Goal: Check status: Check status

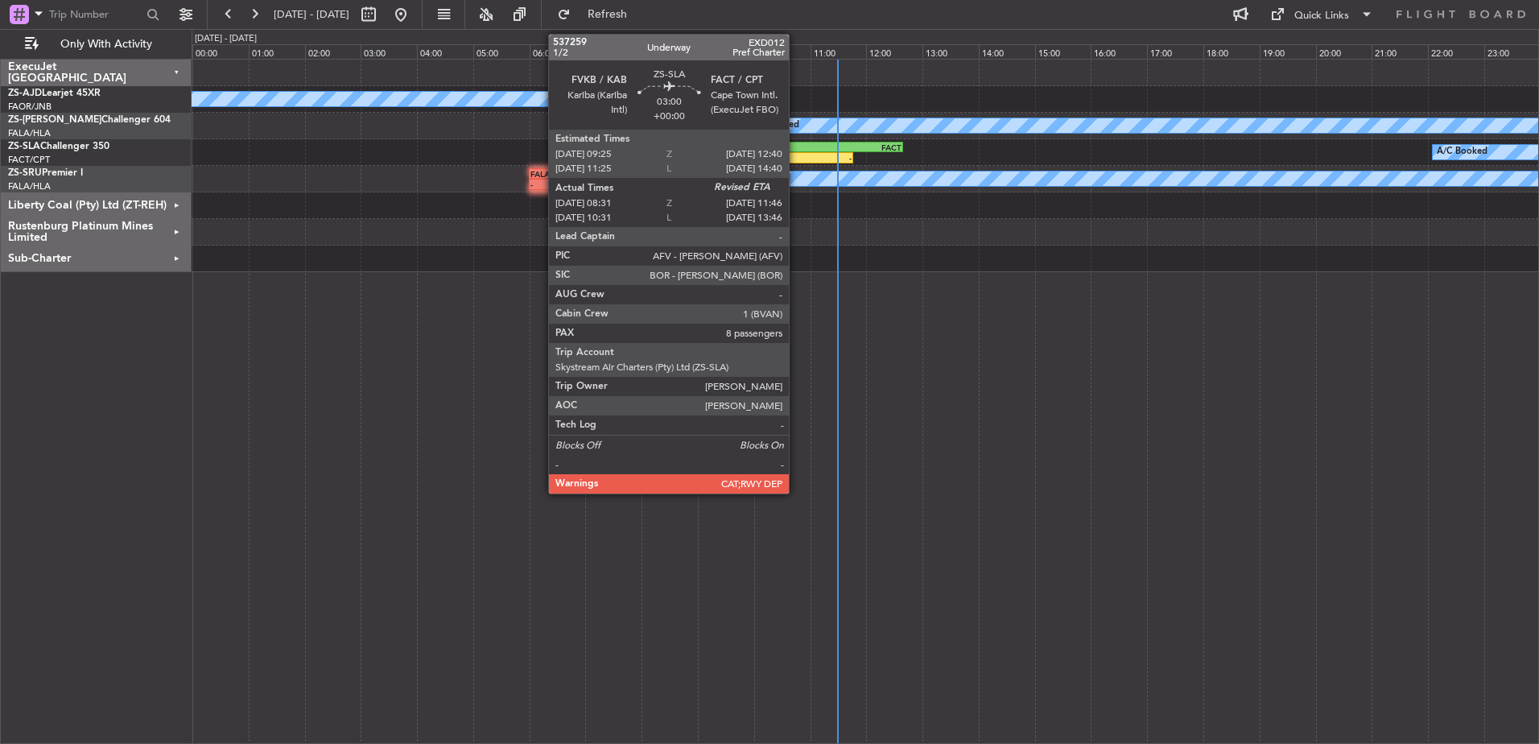
click at [796, 155] on div "-" at bounding box center [806, 158] width 90 height 10
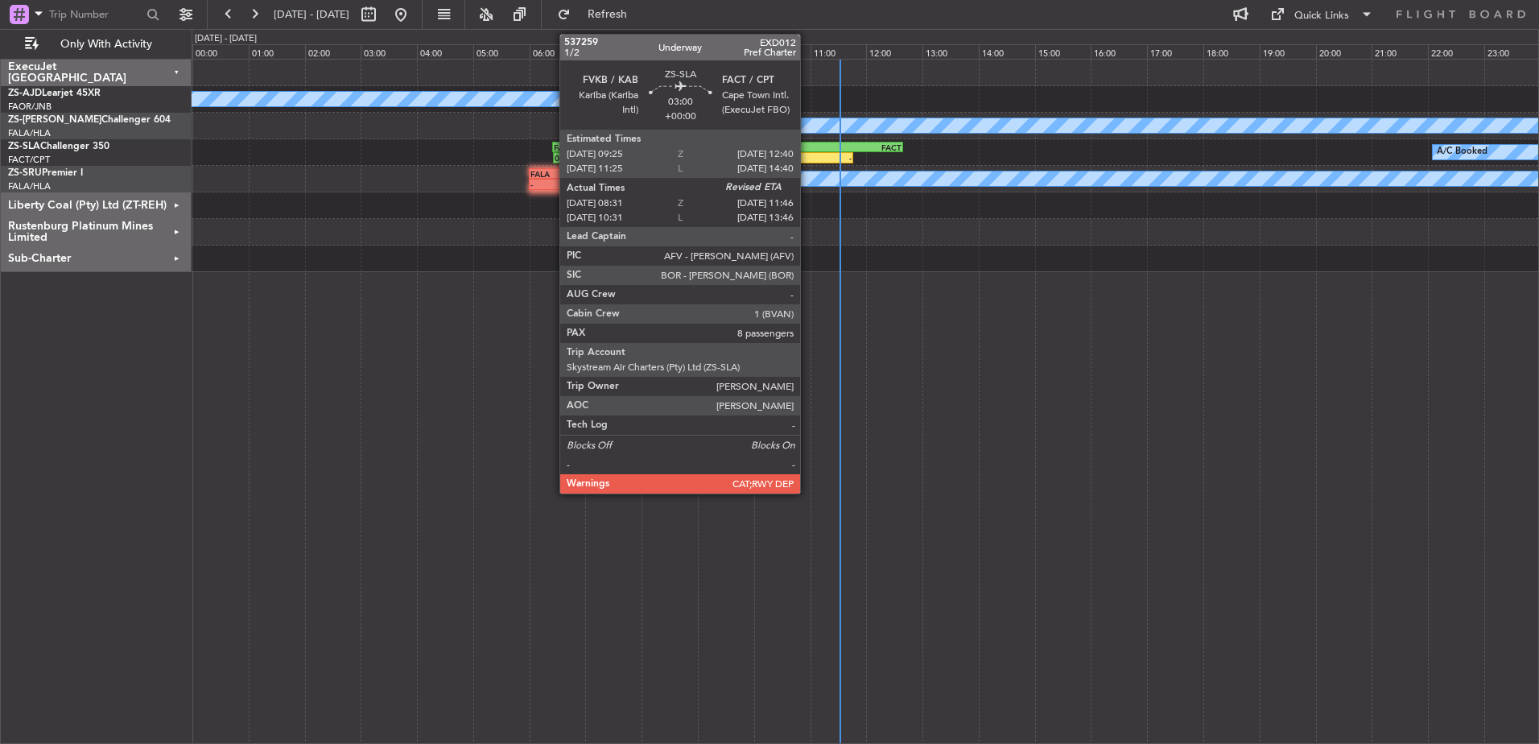
click at [807, 154] on div "-" at bounding box center [806, 158] width 90 height 10
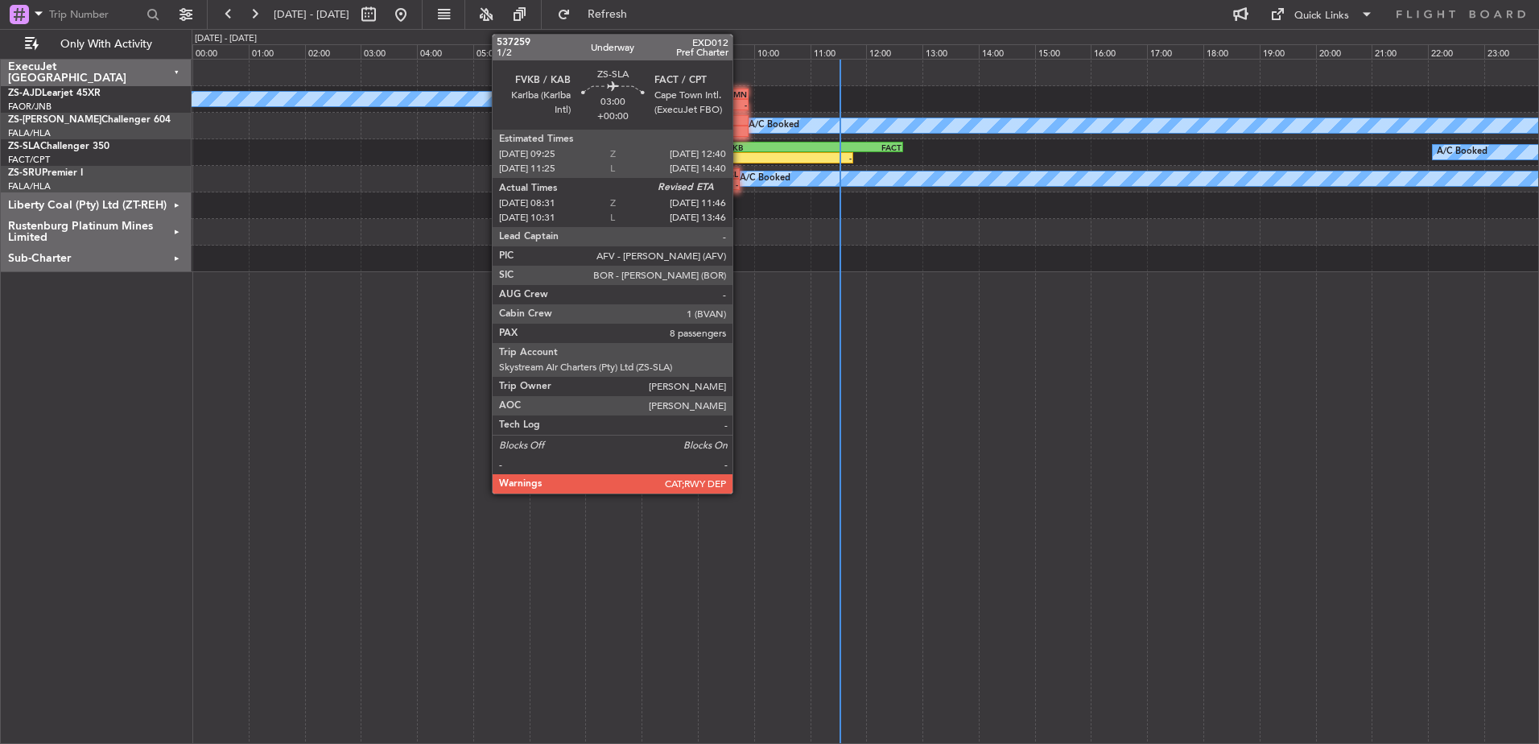
click at [740, 157] on div "08:31 Z" at bounding box center [716, 158] width 90 height 10
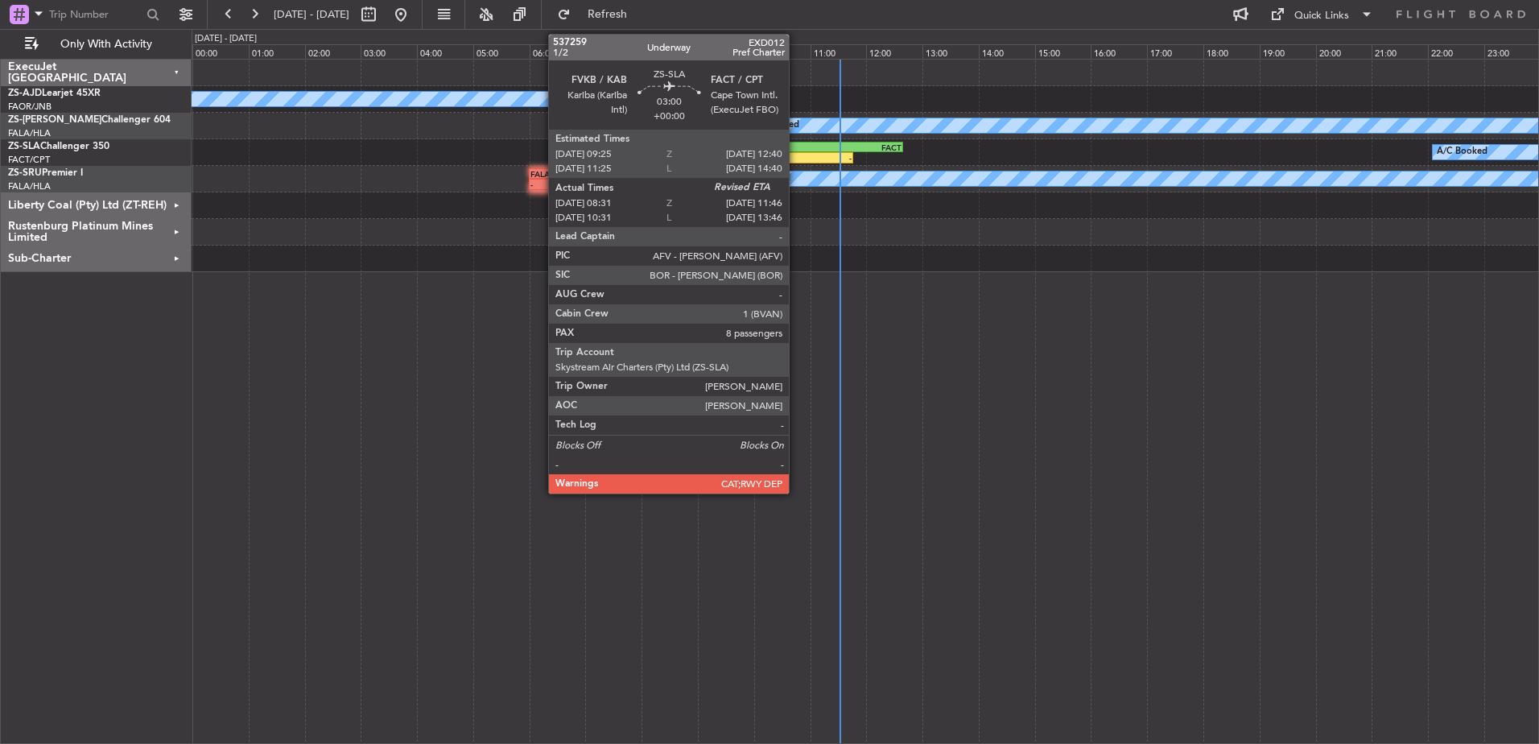
click at [796, 158] on div "-" at bounding box center [806, 158] width 90 height 10
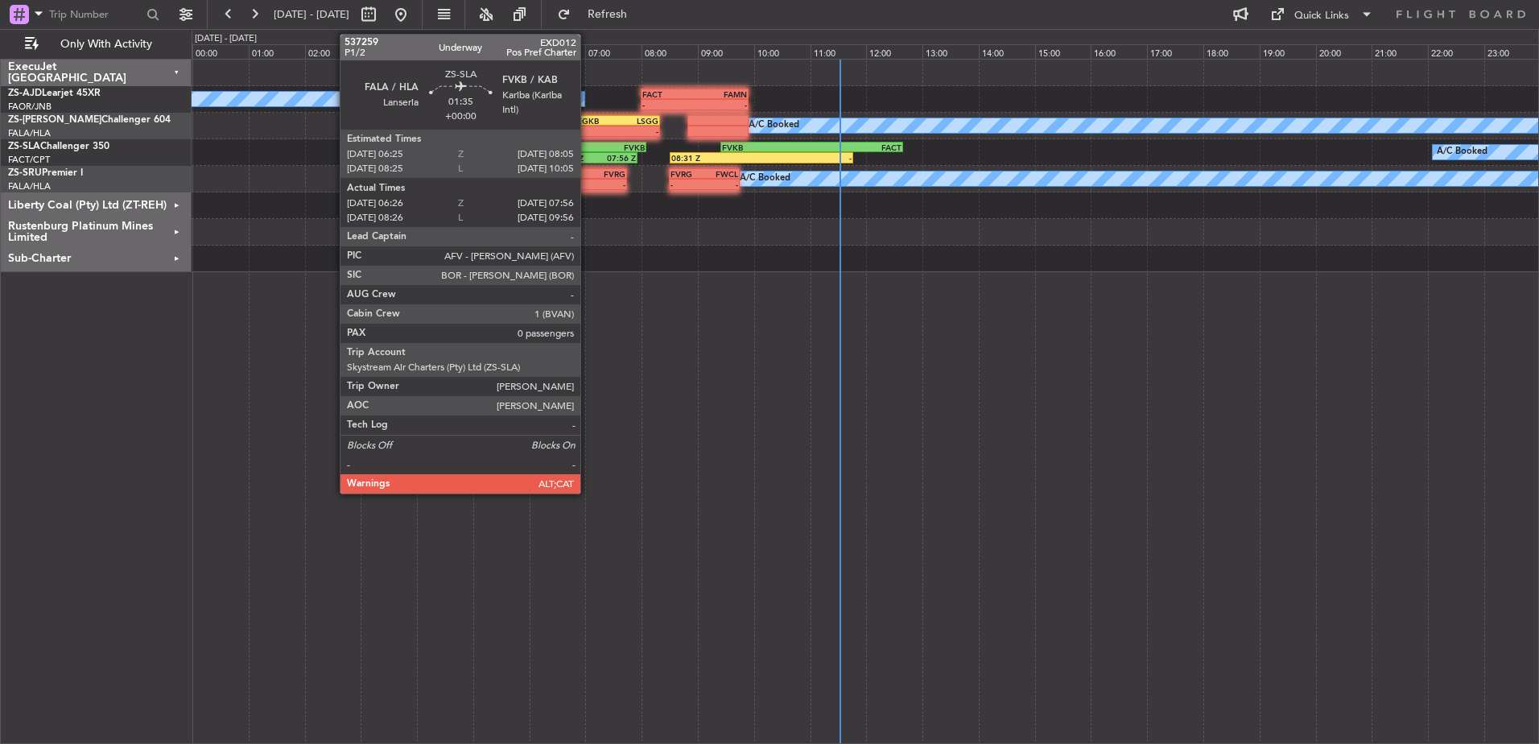
click at [587, 155] on div "06:26 Z" at bounding box center [574, 158] width 41 height 10
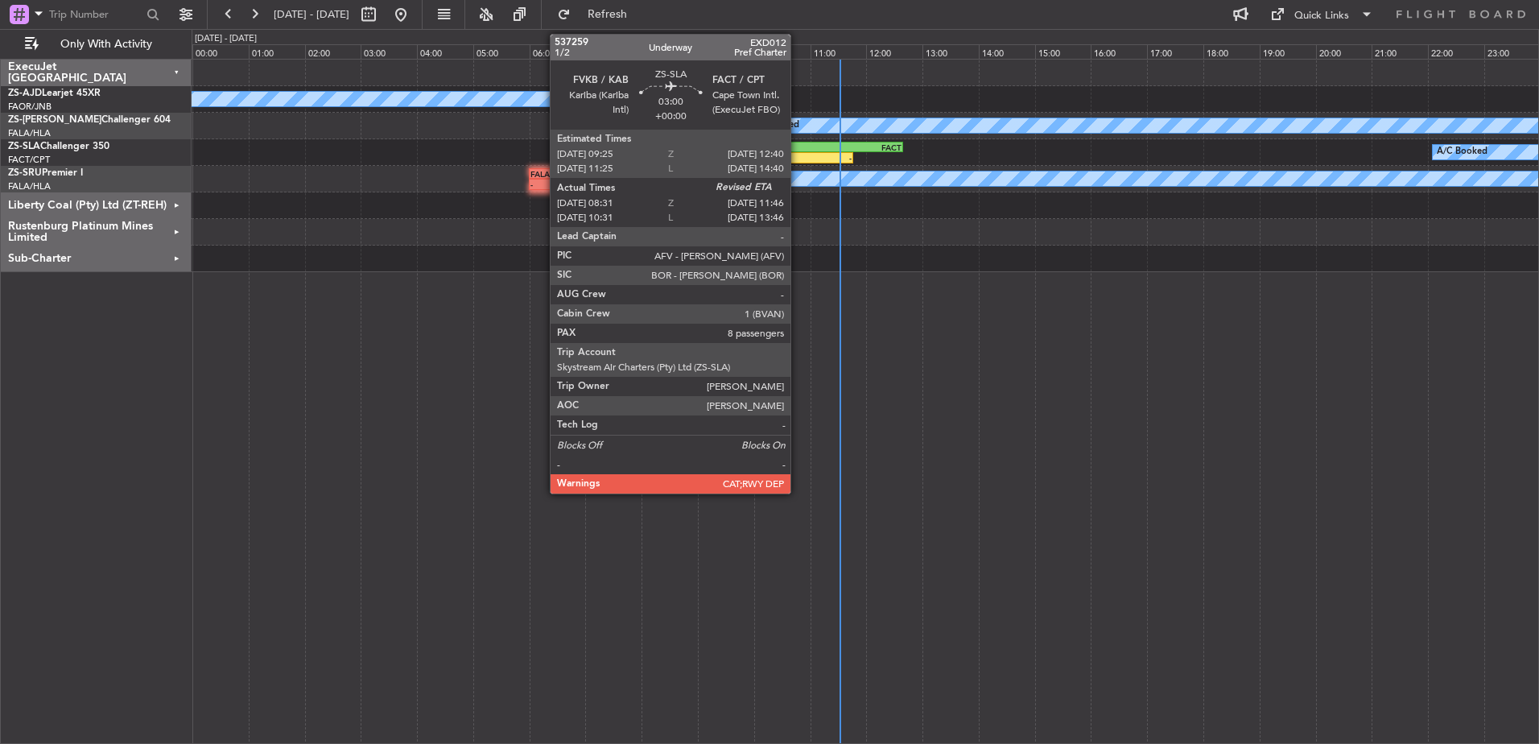
click at [798, 153] on div "-" at bounding box center [806, 158] width 90 height 10
click at [794, 159] on div "-" at bounding box center [806, 158] width 90 height 10
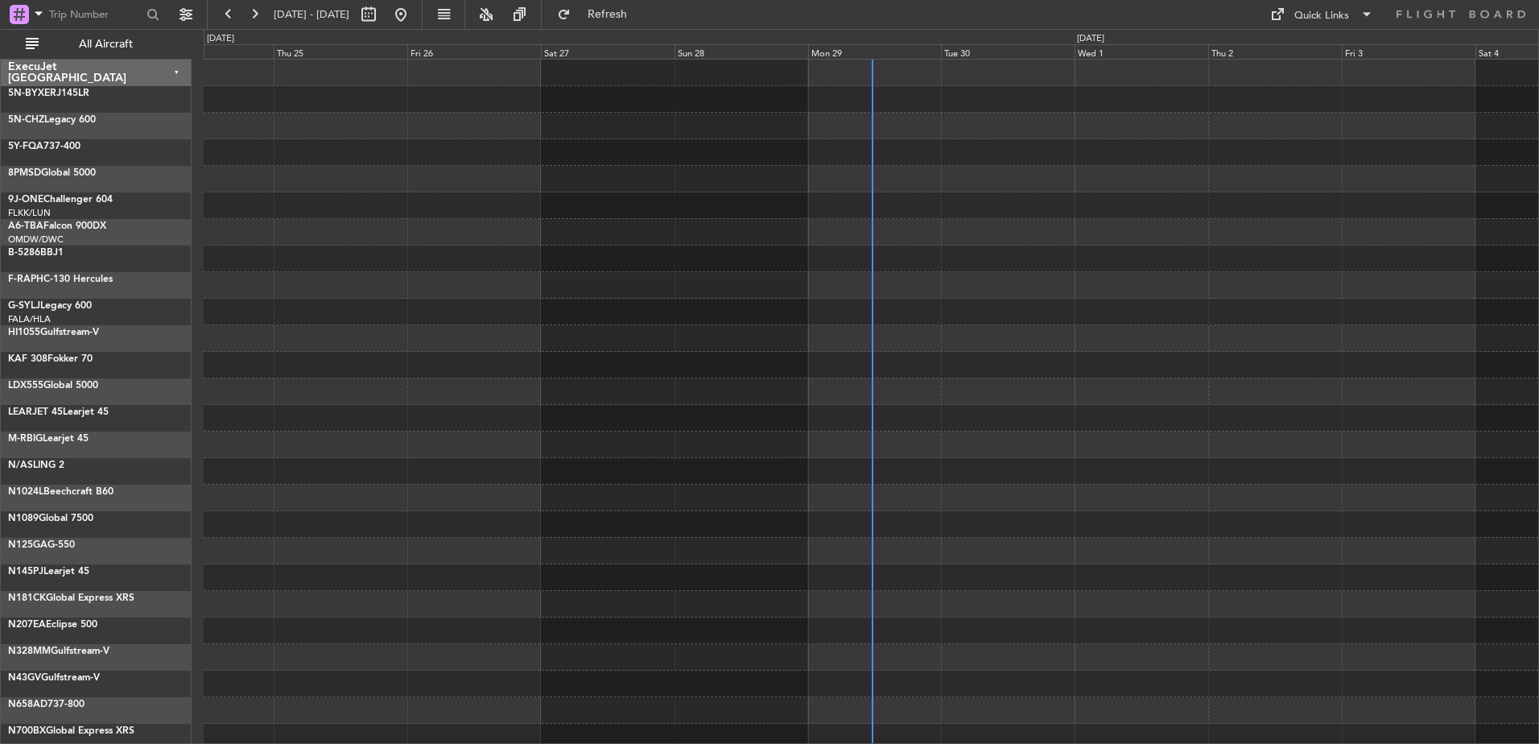
click at [134, 39] on span "All Aircraft" at bounding box center [106, 44] width 128 height 11
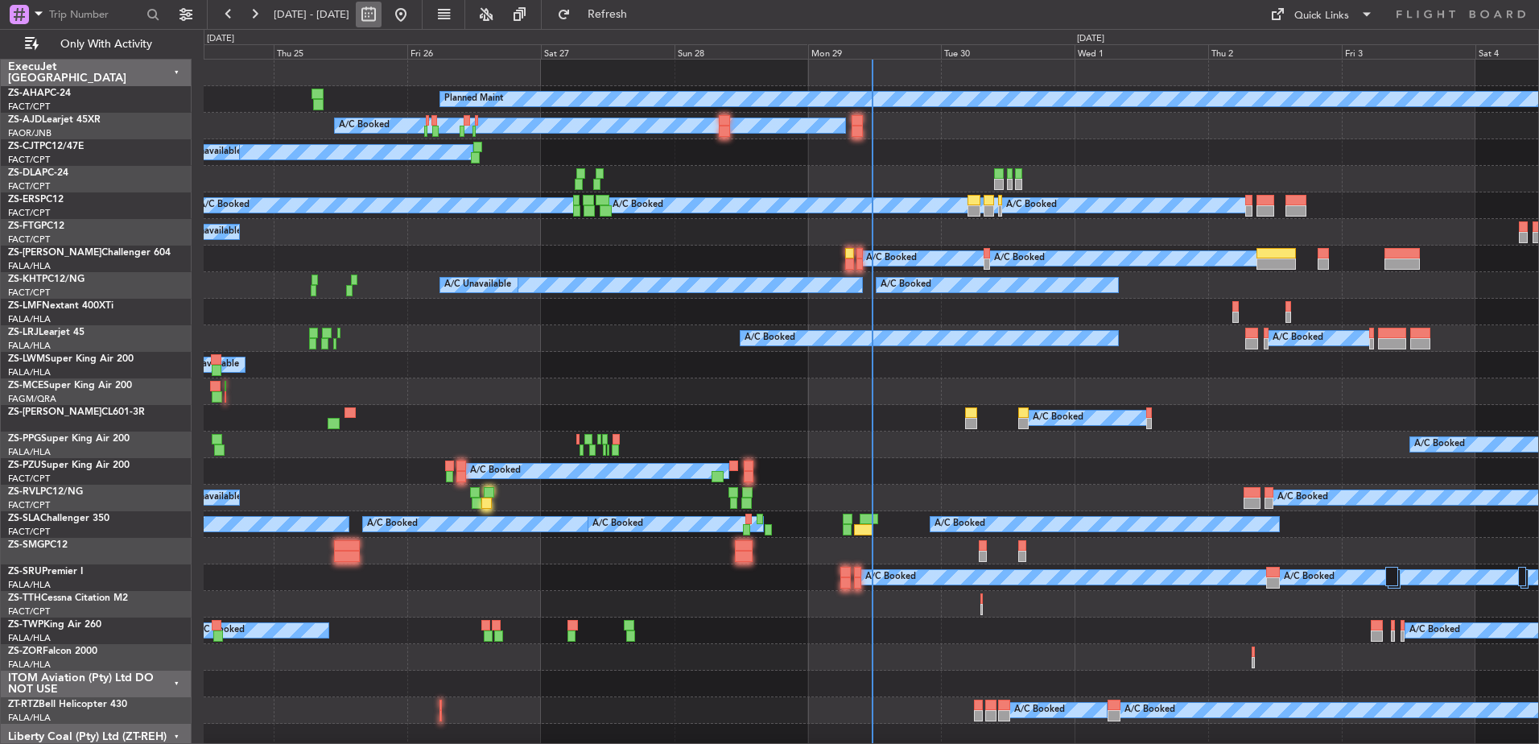
click at [381, 19] on button at bounding box center [369, 15] width 26 height 26
select select "9"
select select "2025"
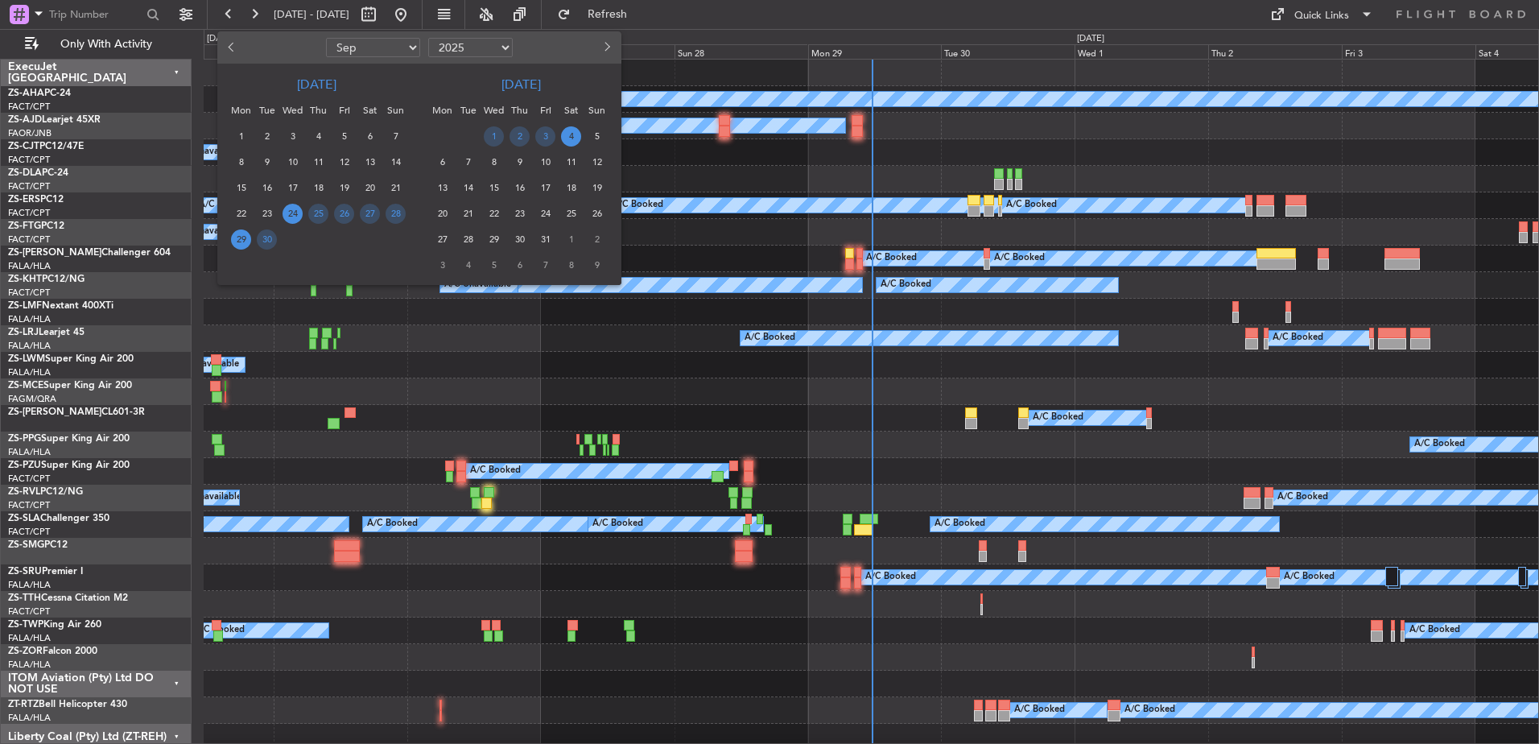
click at [243, 240] on span "29" at bounding box center [241, 239] width 20 height 20
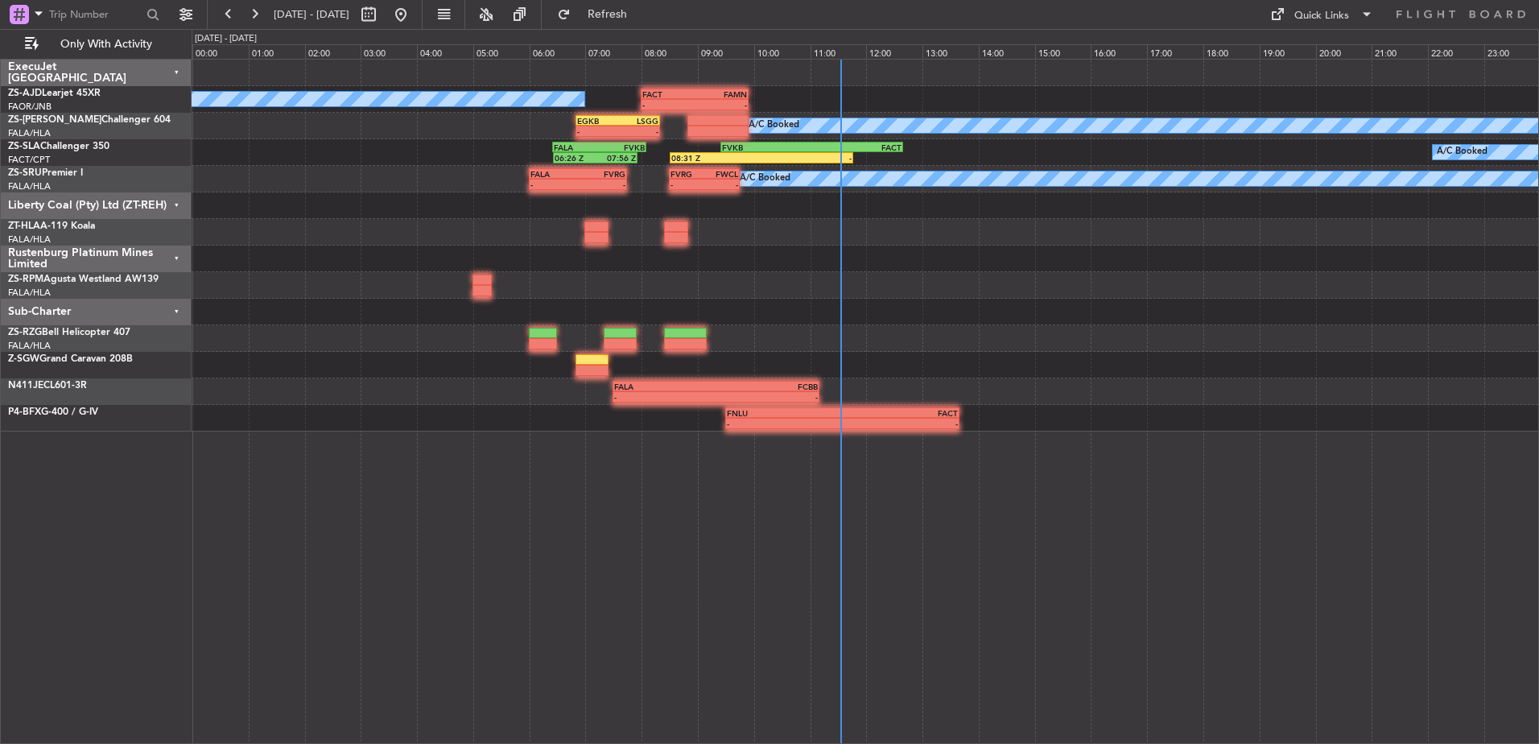
click at [180, 200] on div "Liberty Coal (Pty) Ltd (ZT-REH)" at bounding box center [96, 205] width 191 height 27
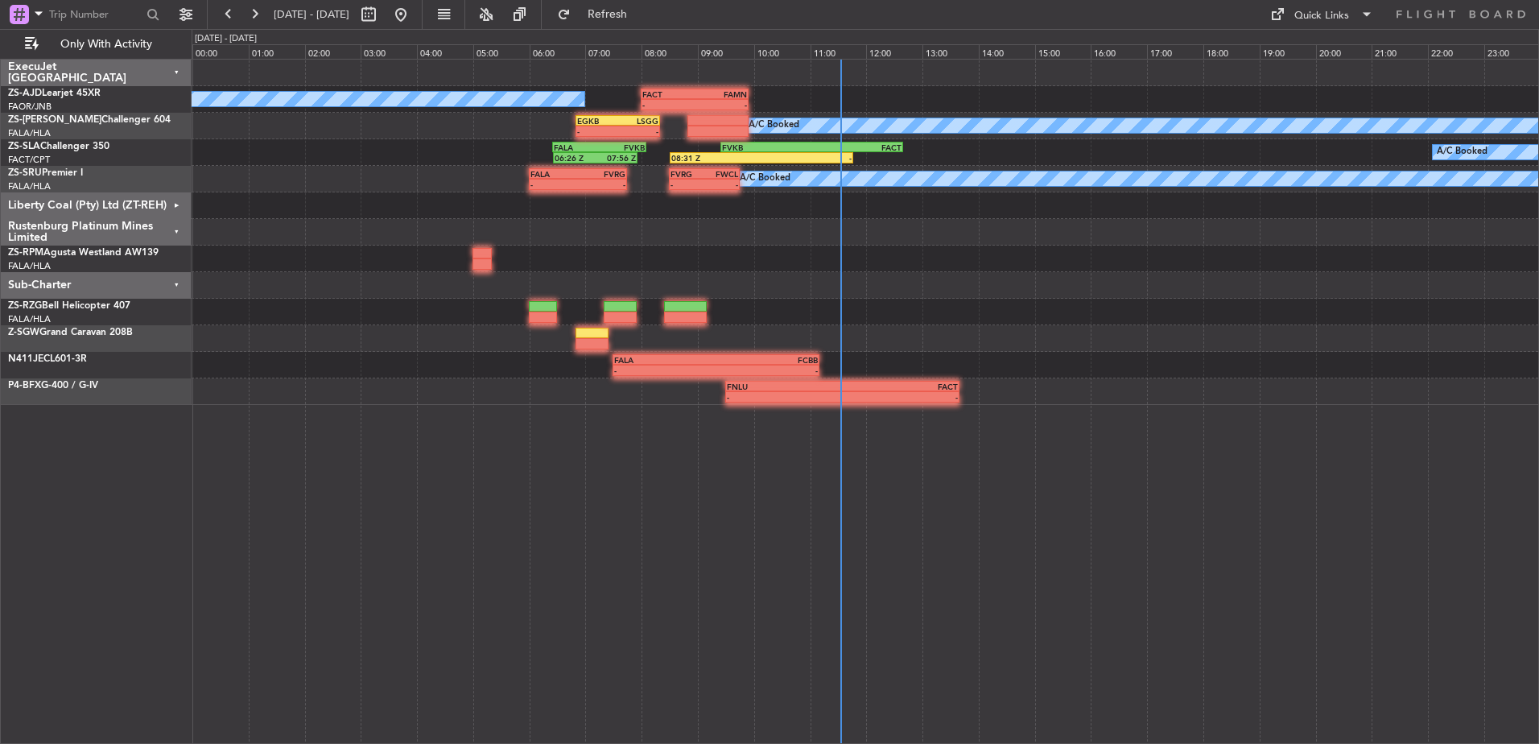
click at [176, 239] on div "Rustenburg Platinum Mines Limited" at bounding box center [96, 232] width 191 height 27
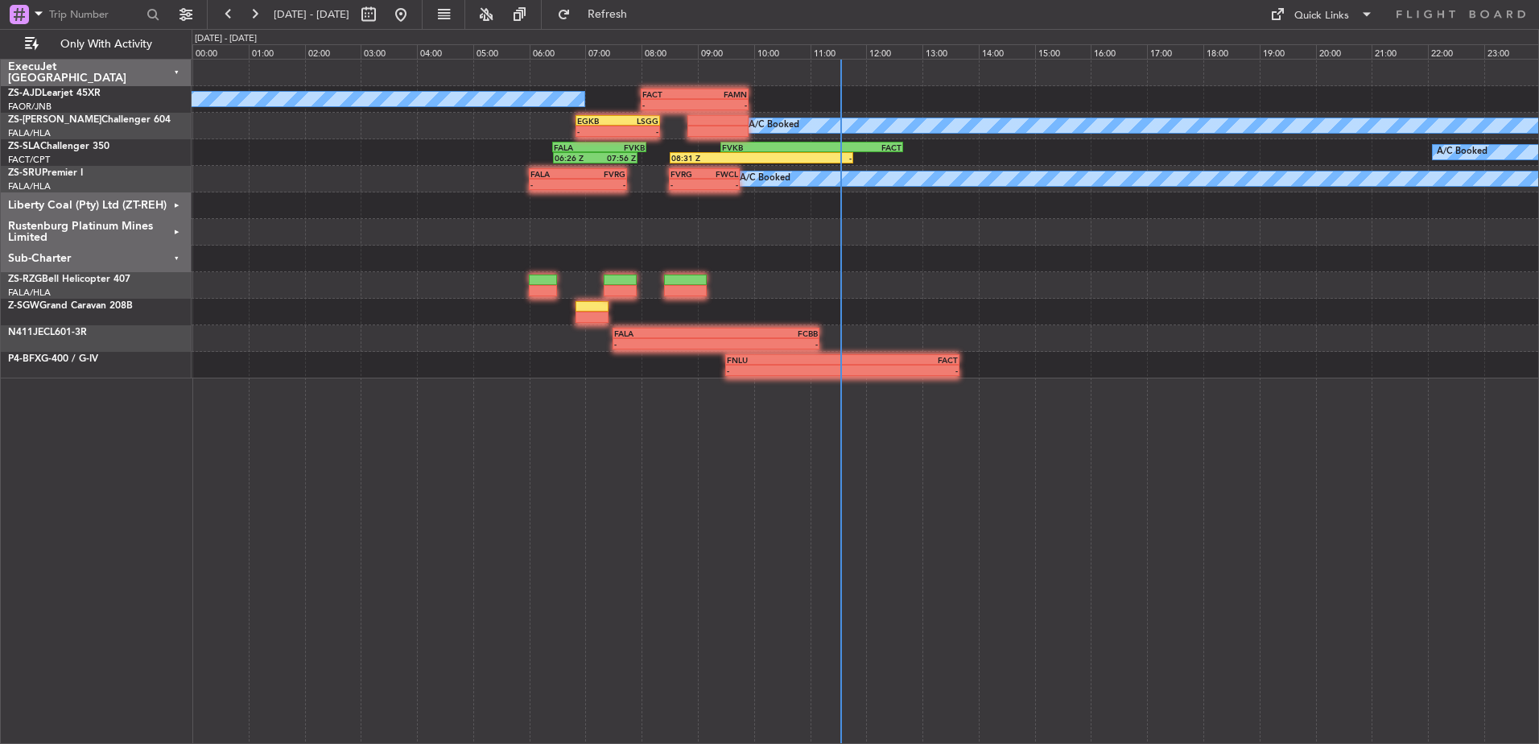
click at [175, 257] on div "Sub-Charter" at bounding box center [96, 258] width 191 height 27
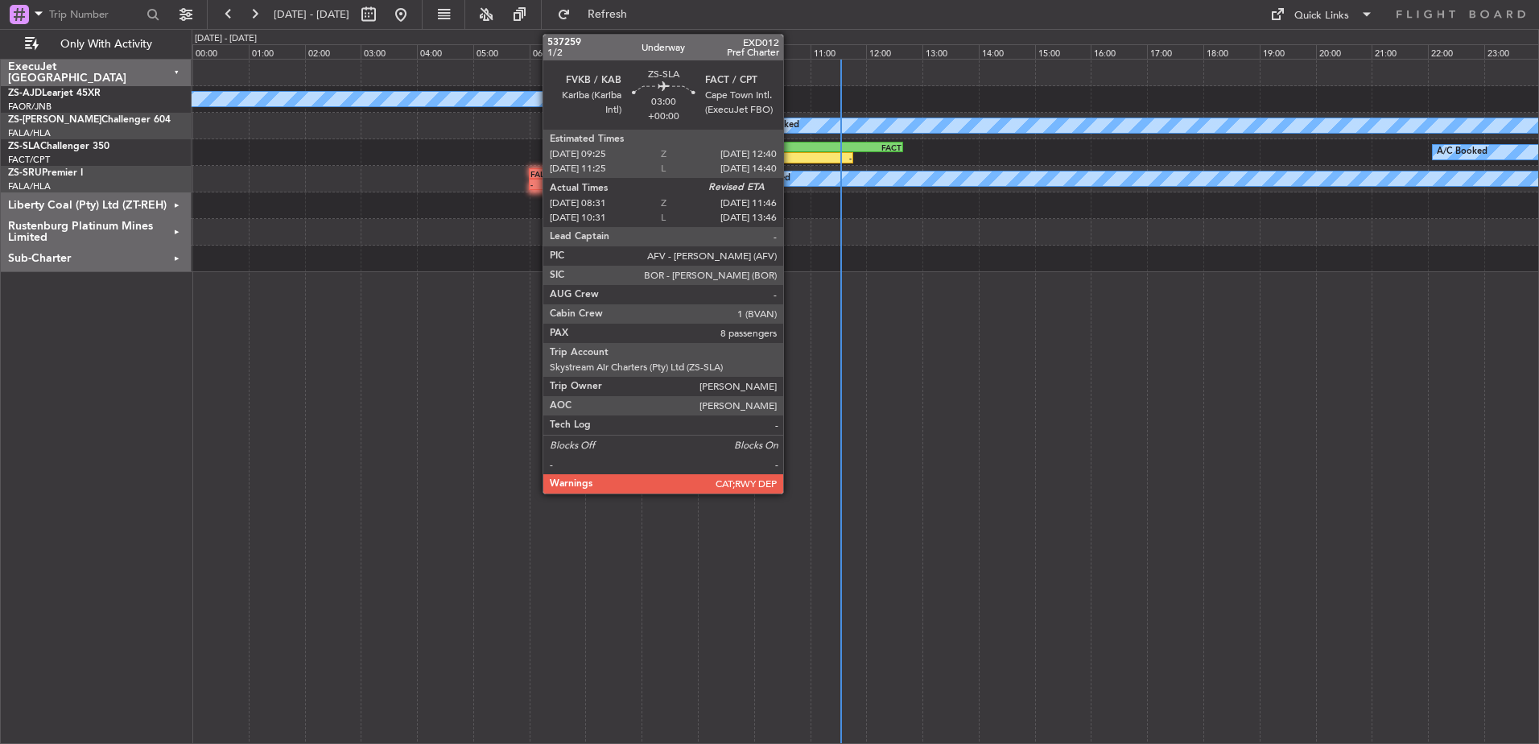
click at [790, 157] on div "-" at bounding box center [806, 158] width 90 height 10
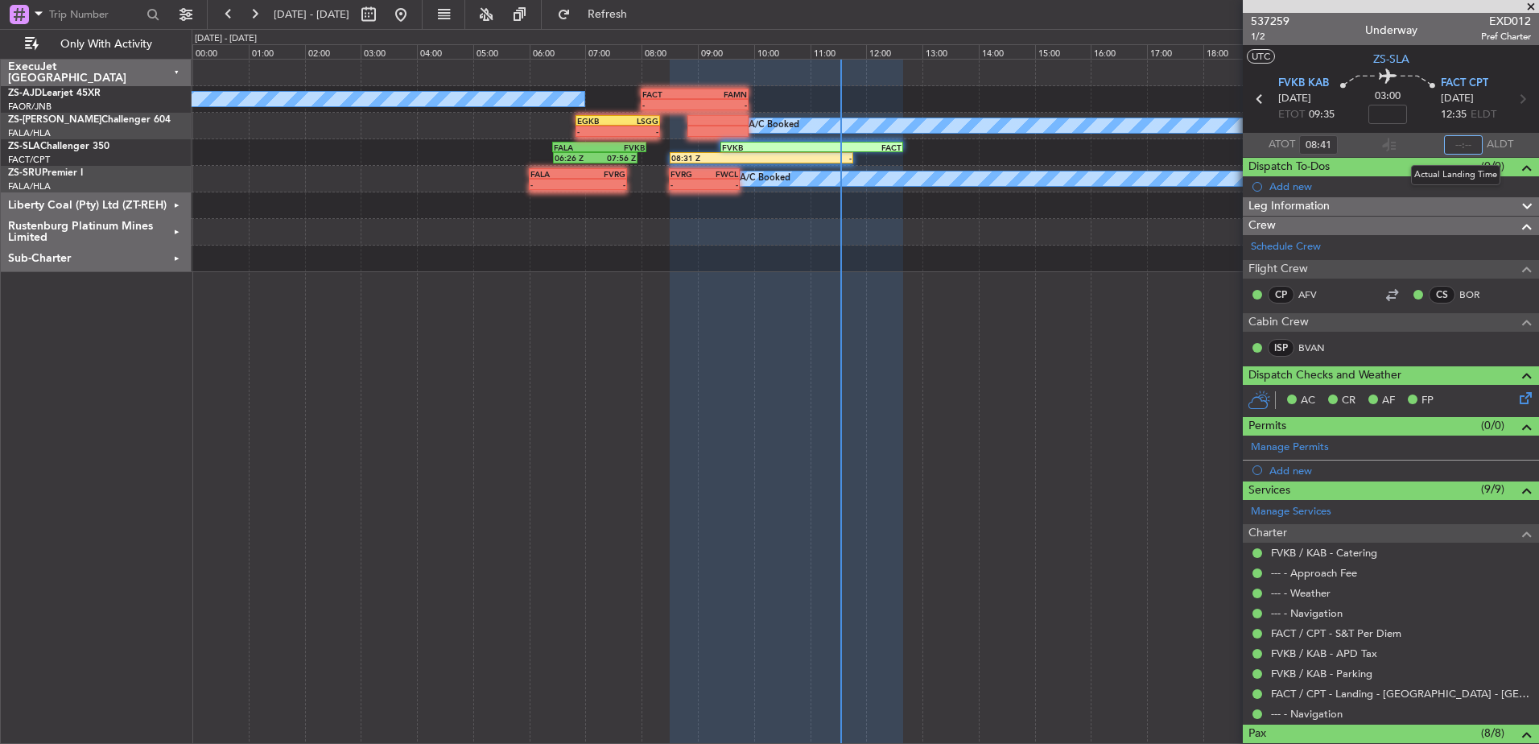
click at [1472, 143] on input "text" at bounding box center [1463, 144] width 39 height 19
type input "11:34"
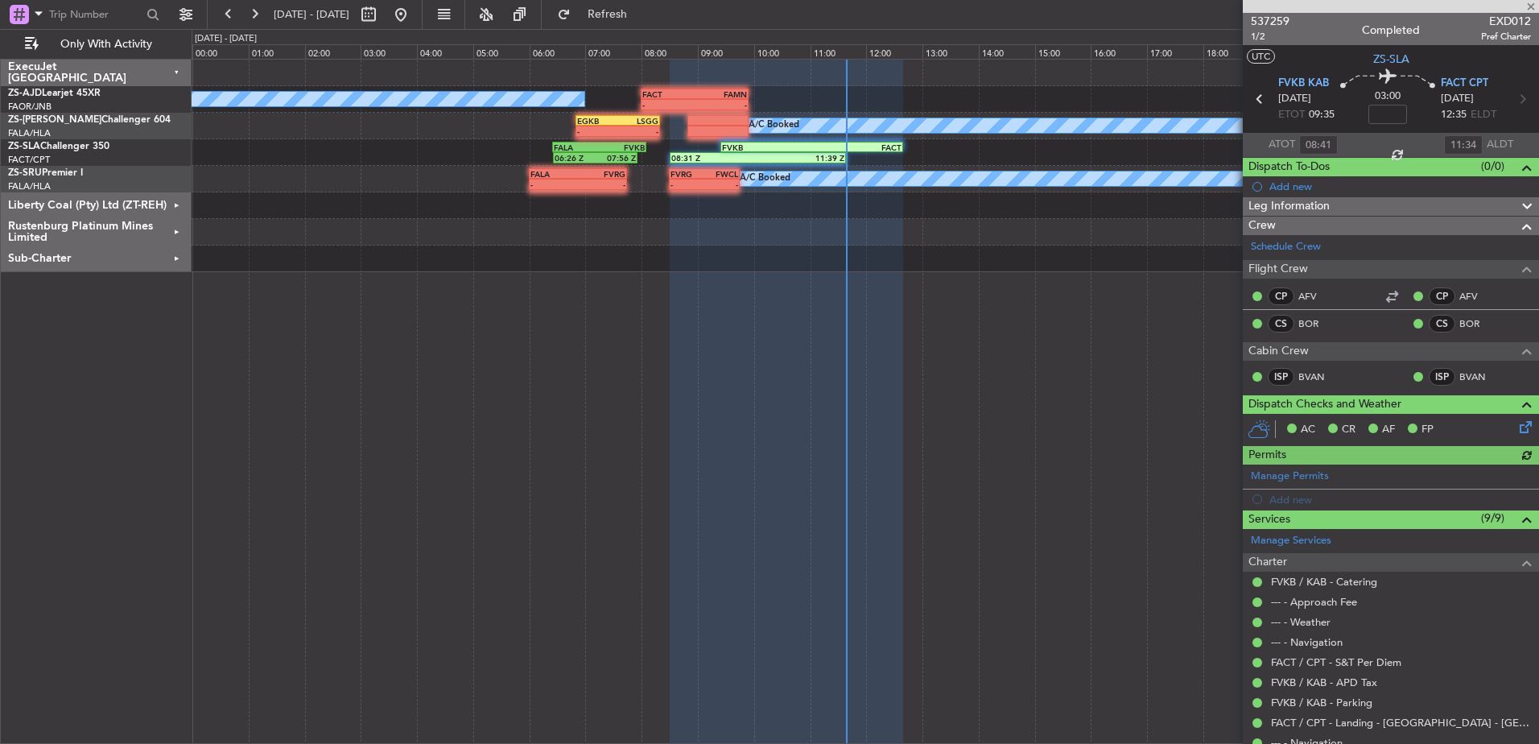
click at [1530, 5] on div at bounding box center [1391, 6] width 296 height 13
click at [1530, 3] on span at bounding box center [1531, 7] width 16 height 14
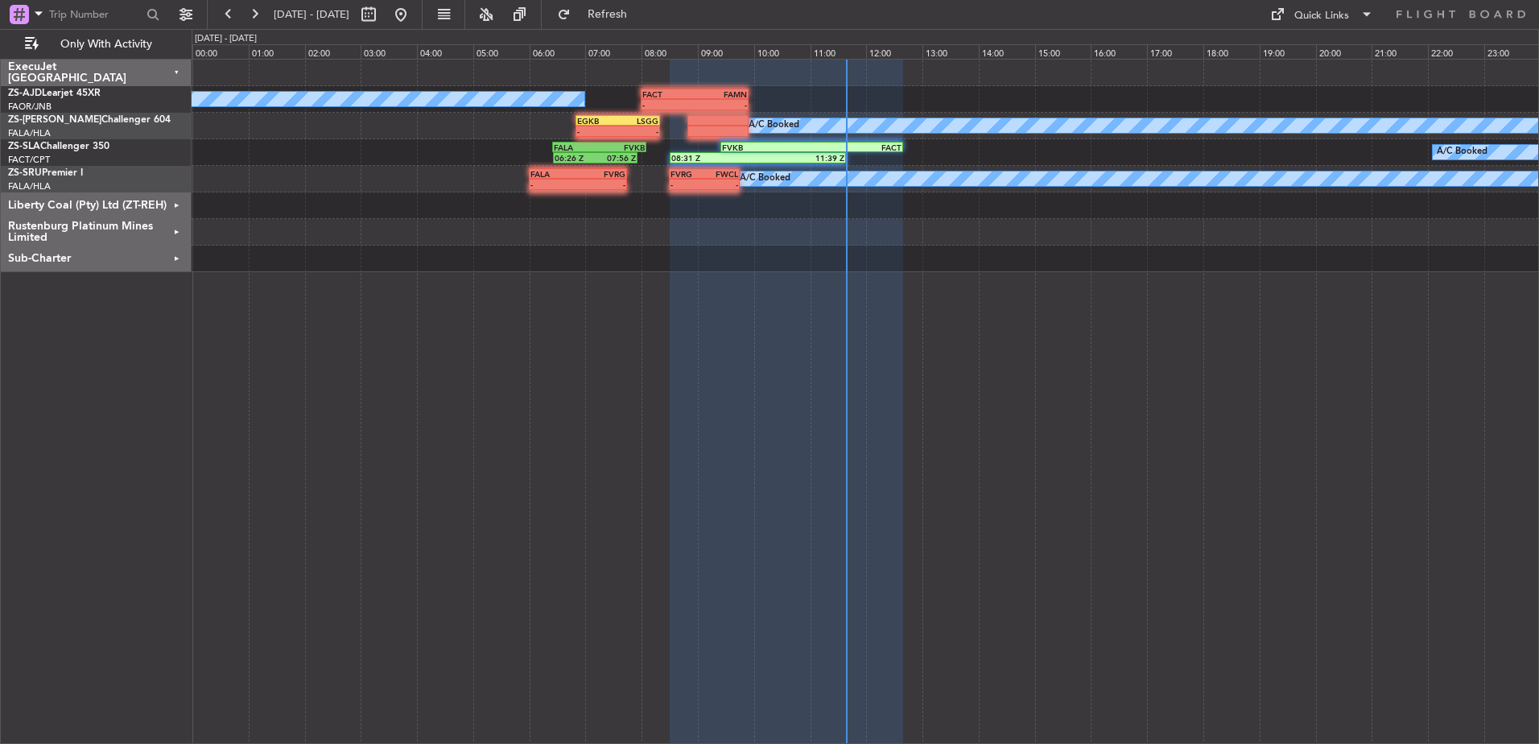
type input "0"
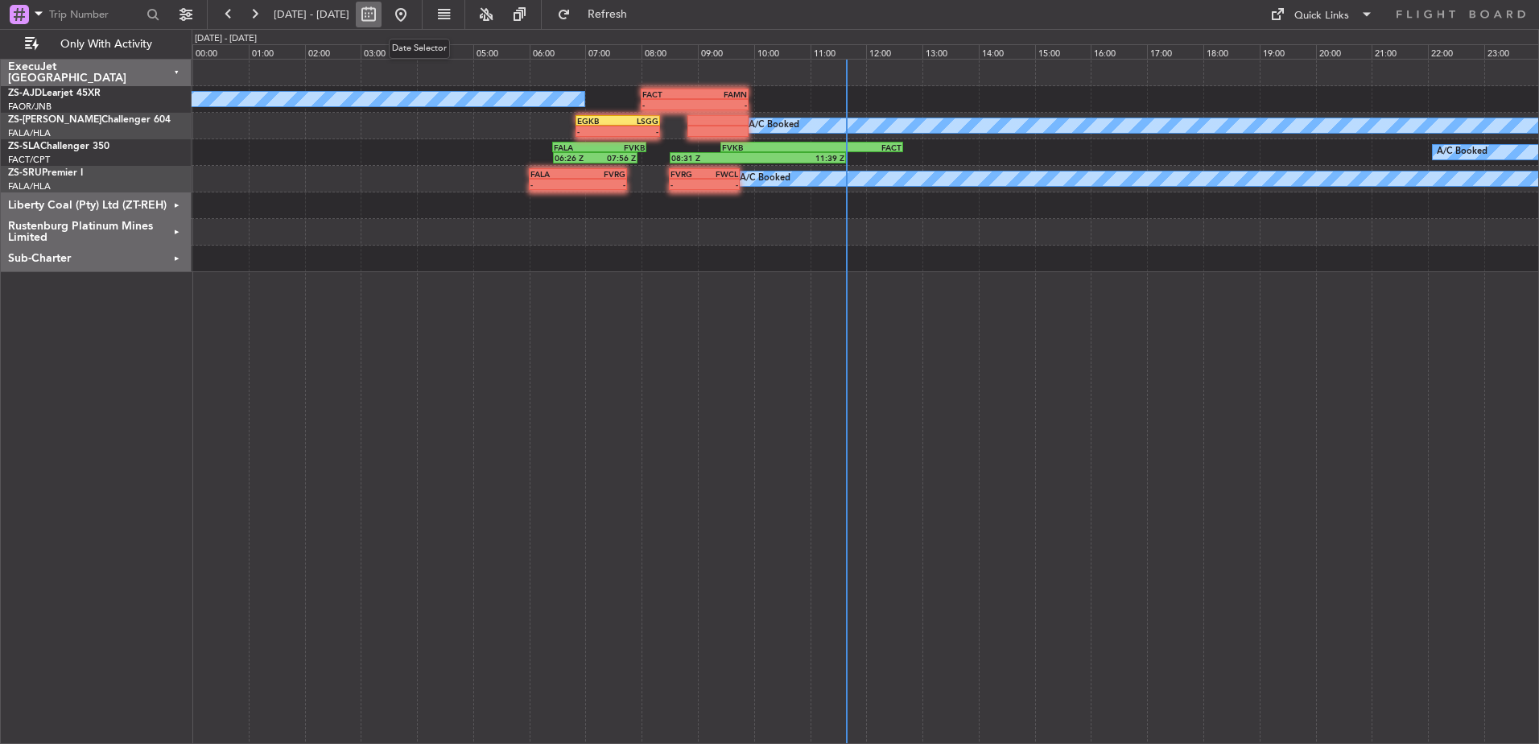
click at [381, 14] on button at bounding box center [369, 15] width 26 height 26
select select "9"
select select "2025"
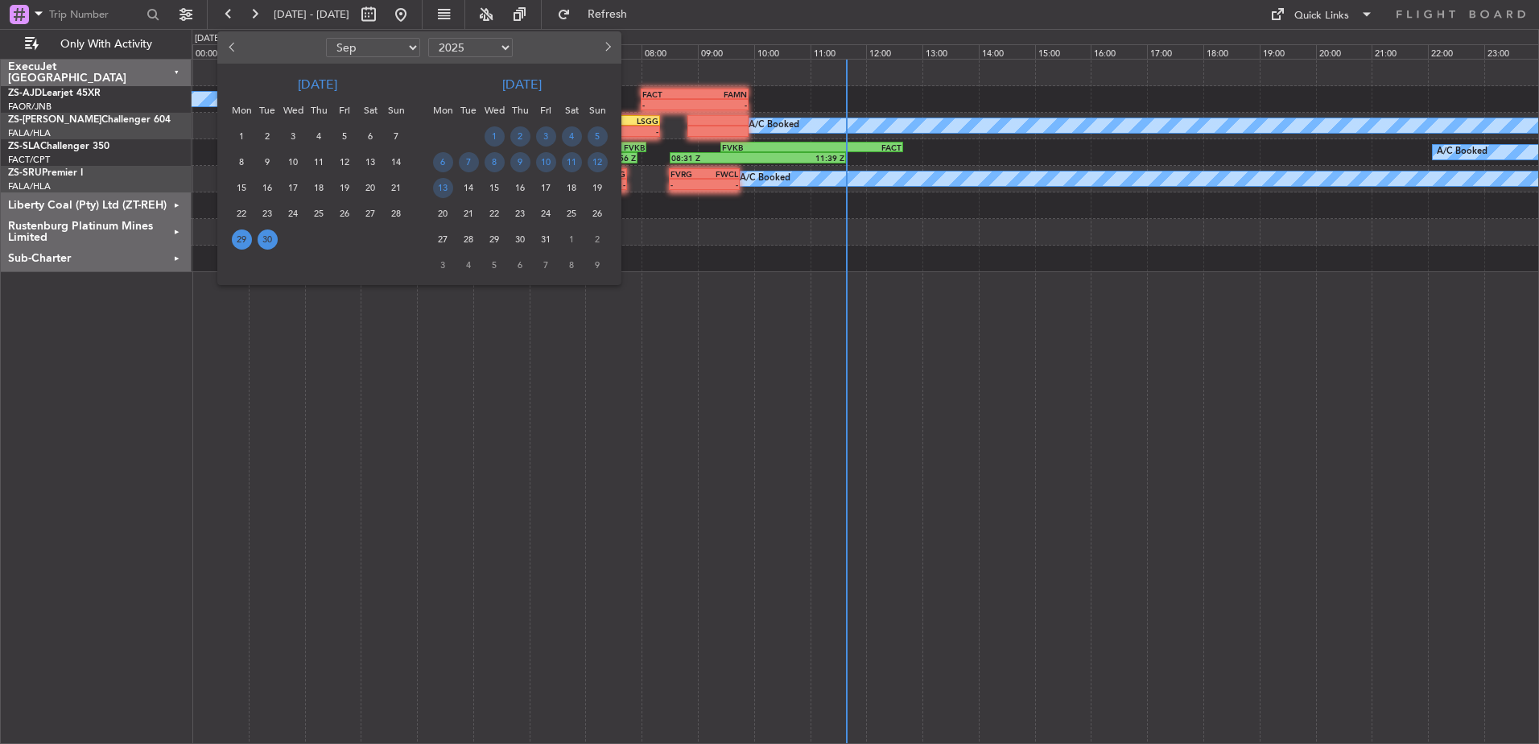
click at [271, 237] on span "30" at bounding box center [268, 239] width 20 height 20
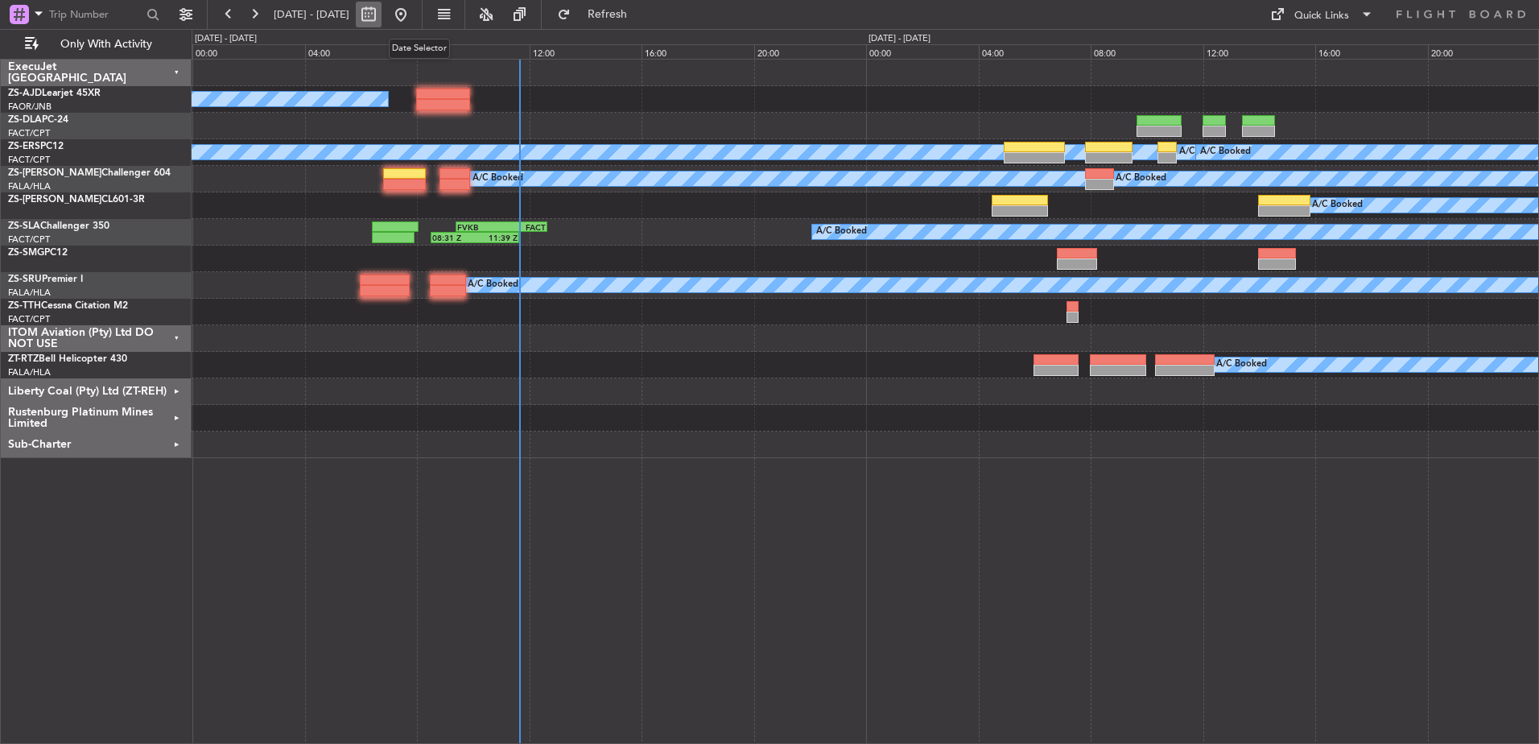
click at [381, 12] on button at bounding box center [369, 15] width 26 height 26
select select "9"
select select "2025"
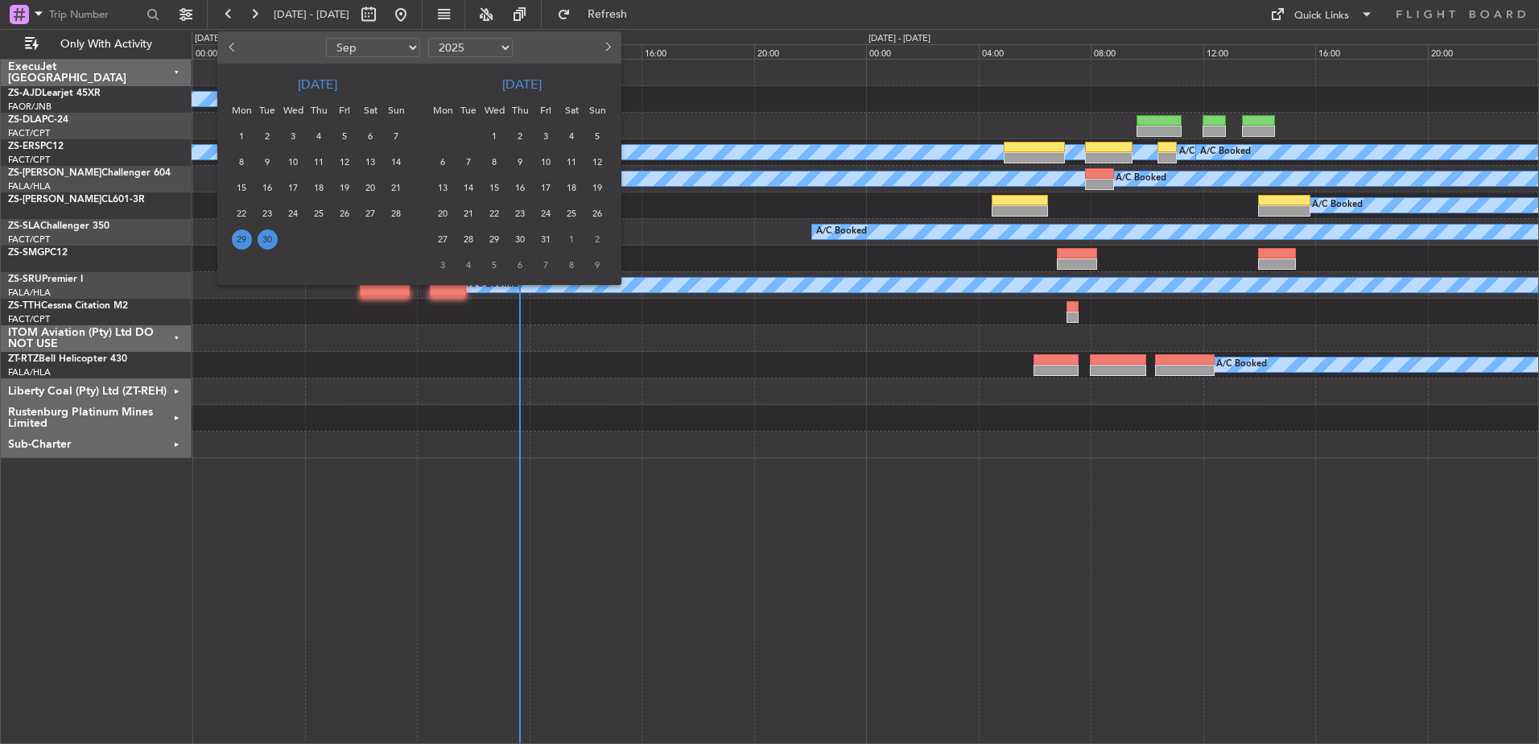
click at [269, 234] on span "30" at bounding box center [268, 239] width 20 height 20
click at [270, 235] on span "30" at bounding box center [268, 239] width 20 height 20
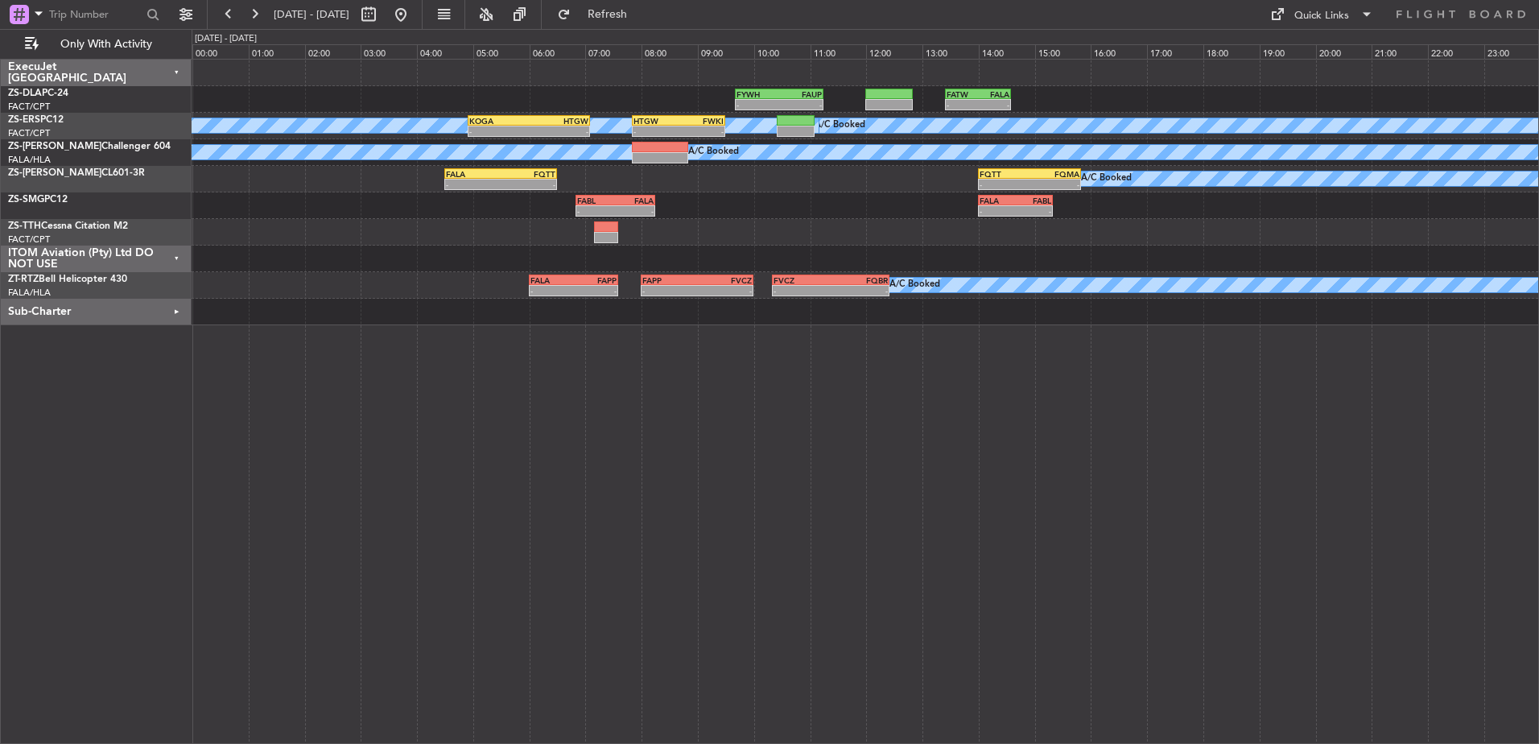
click at [175, 256] on div "ITOM Aviation (Pty) Ltd DO NOT USE" at bounding box center [96, 258] width 191 height 27
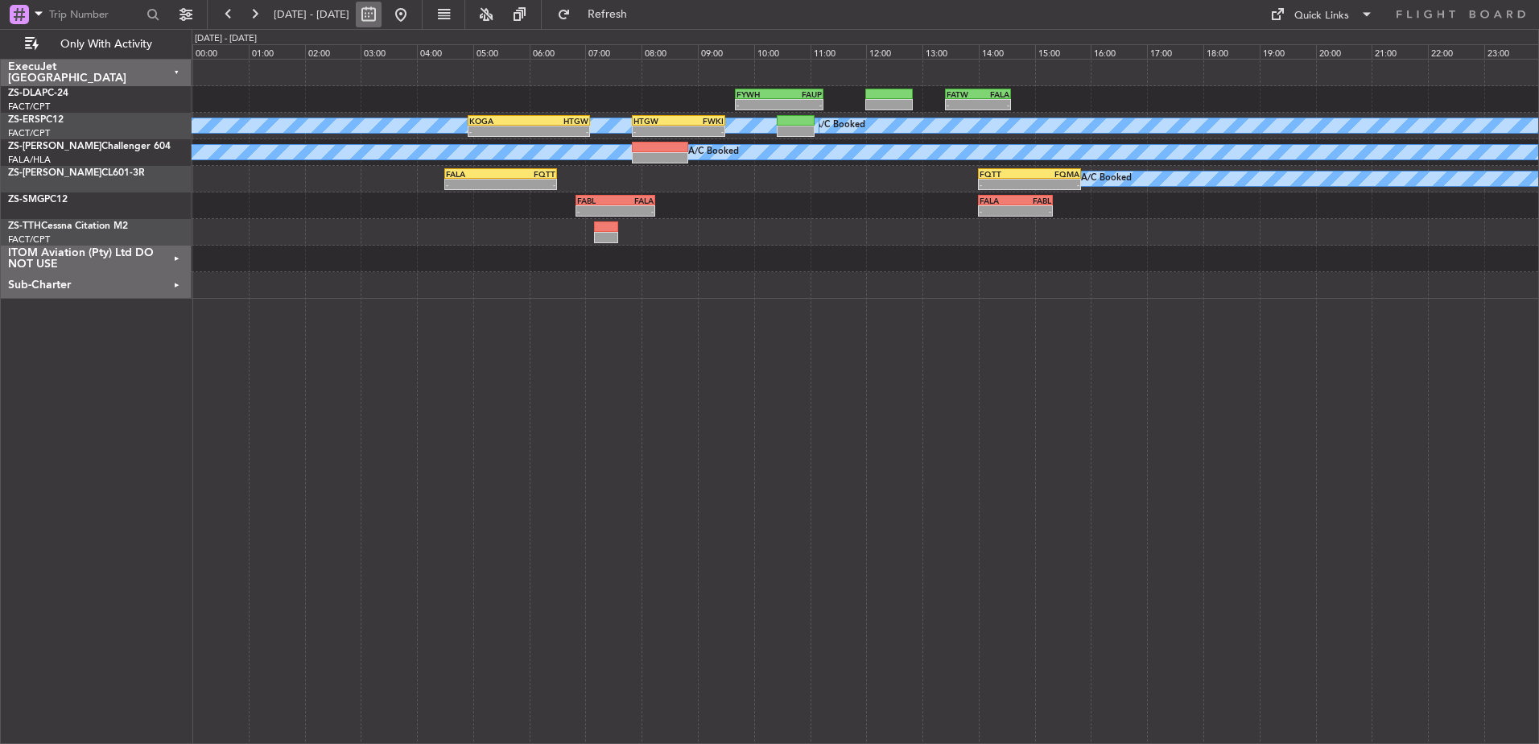
click at [381, 14] on button at bounding box center [369, 15] width 26 height 26
select select "9"
select select "2025"
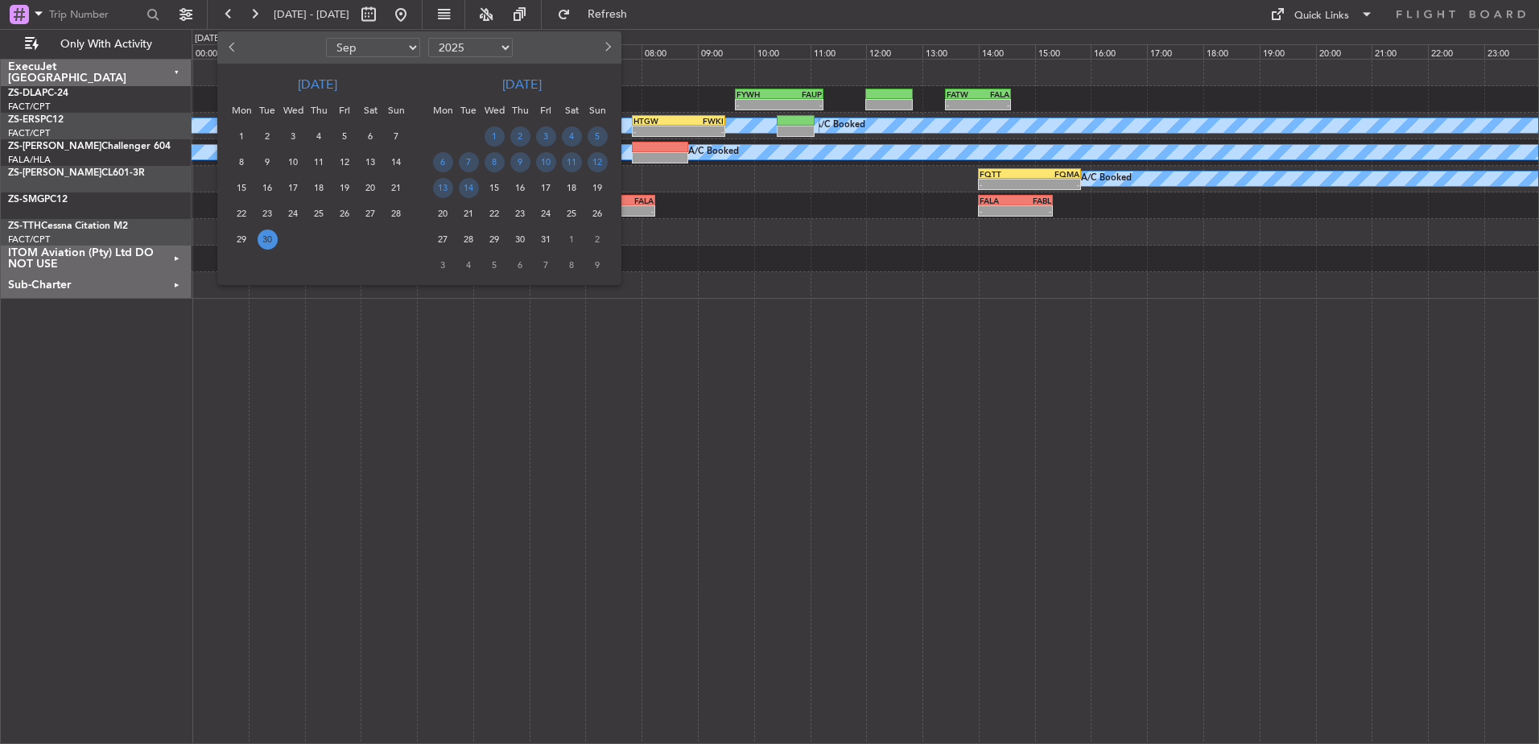
click at [268, 237] on span "30" at bounding box center [268, 239] width 20 height 20
